Goal: Navigation & Orientation: Find specific page/section

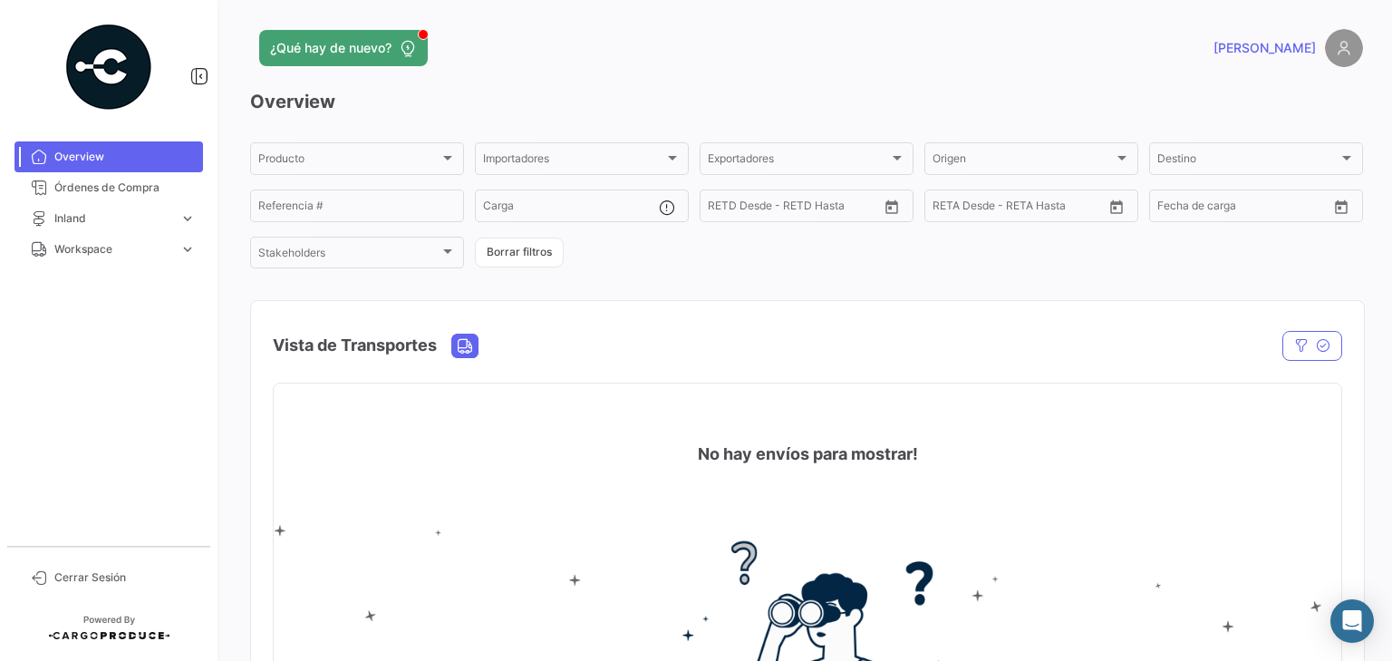
click at [1333, 52] on img at bounding box center [1344, 48] width 38 height 38
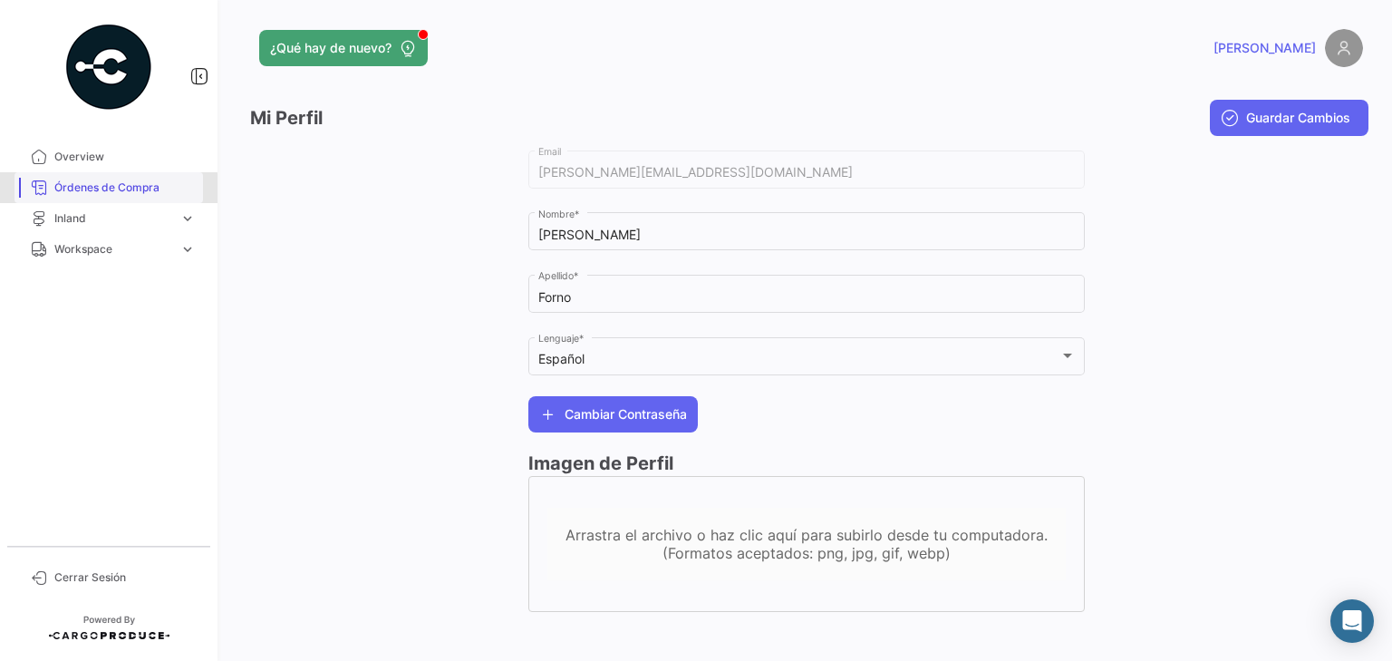
click at [87, 189] on span "Órdenes de Compra" at bounding box center [124, 187] width 141 height 16
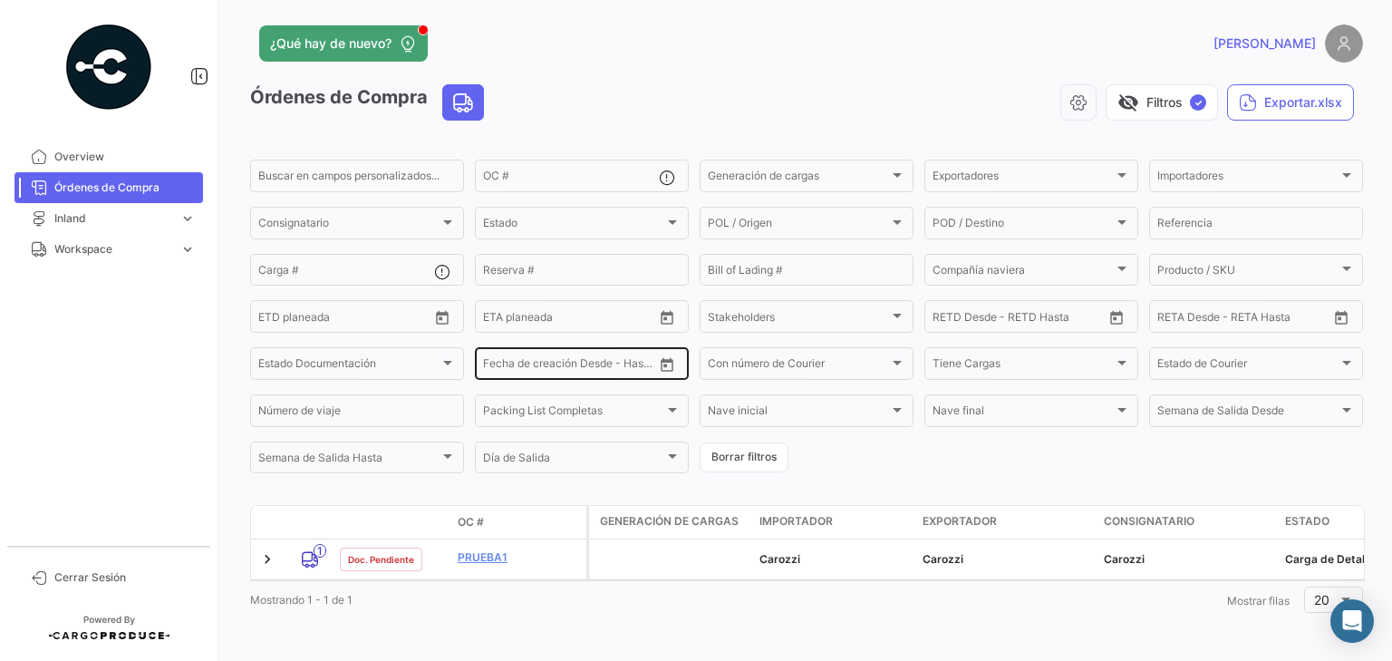
scroll to position [18, 0]
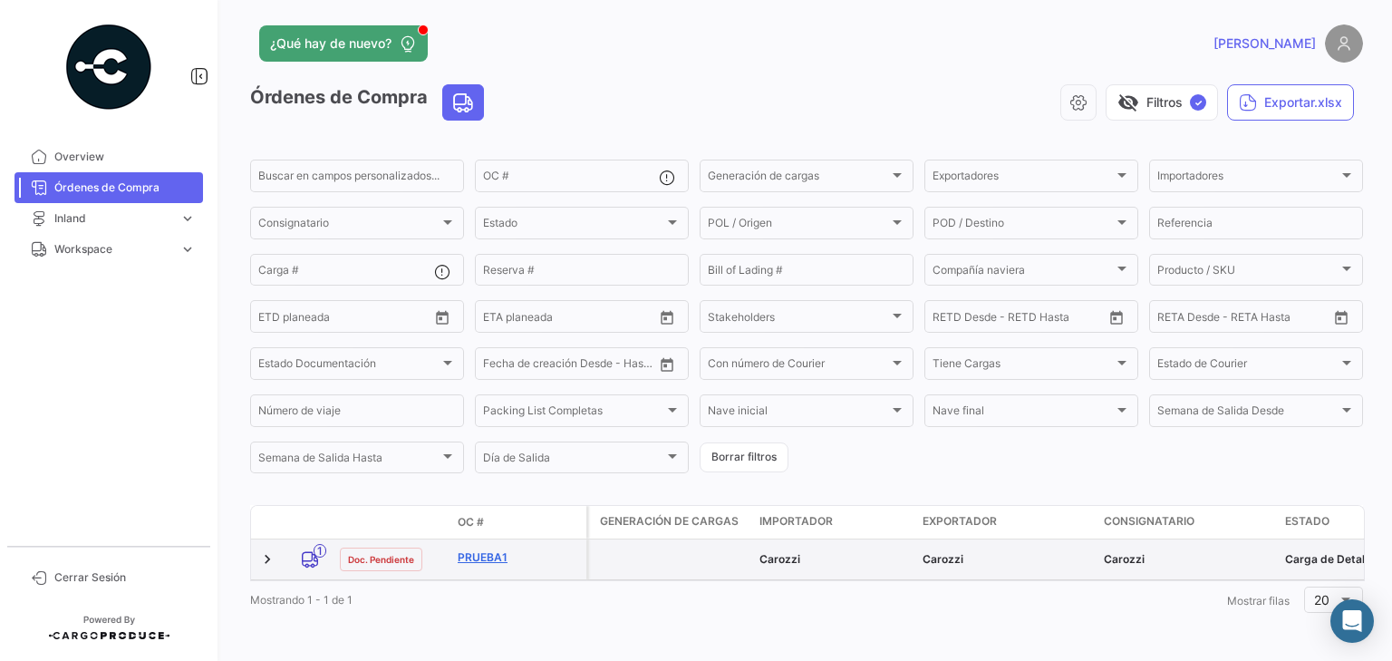
click at [477, 549] on link "Prueba1" at bounding box center [518, 557] width 121 height 16
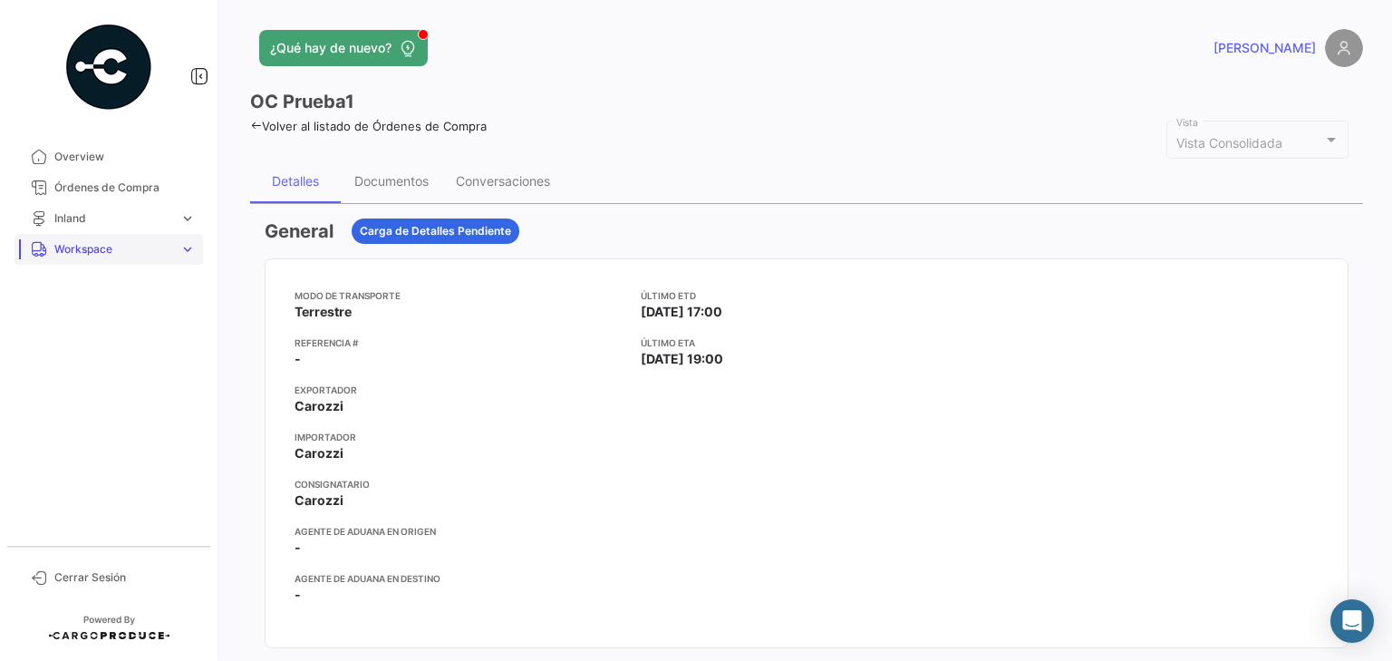
click at [112, 253] on span "Workspace" at bounding box center [113, 249] width 118 height 16
click at [79, 287] on span "Cargas Terrestres" at bounding box center [93, 287] width 93 height 16
